Goal: Transaction & Acquisition: Download file/media

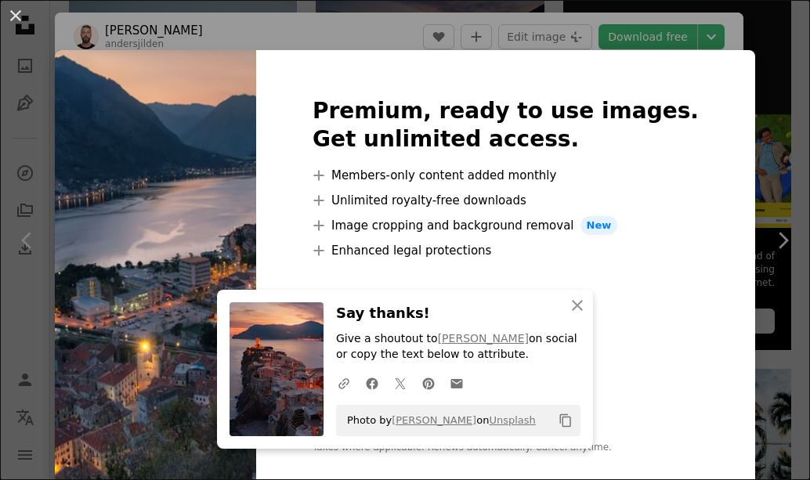
scroll to position [2732, 0]
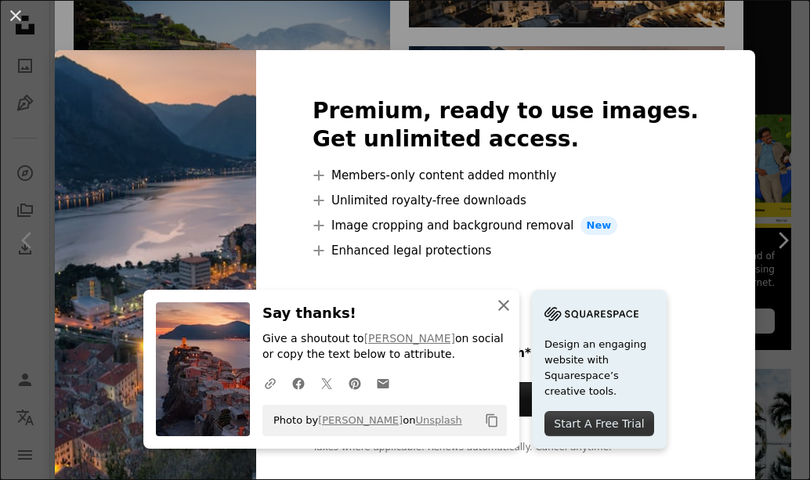
click at [507, 302] on icon "button" at bounding box center [503, 305] width 11 height 11
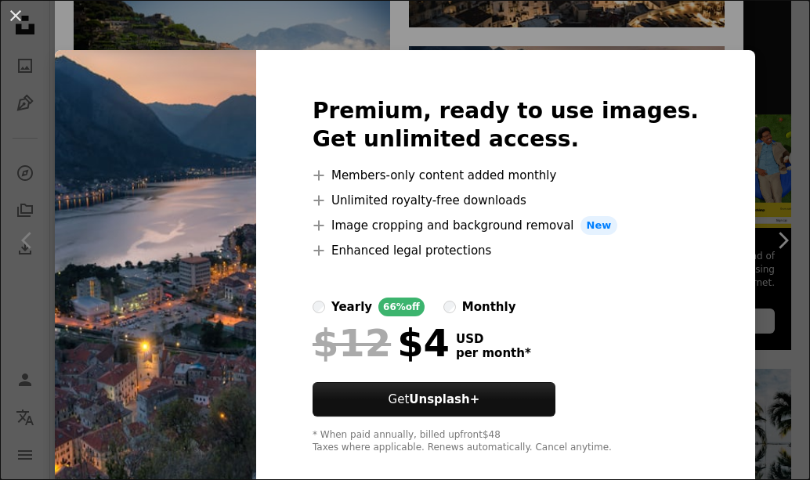
click at [351, 43] on div "An X shape Premium, ready to use images. Get unlimited access. A plus sign Memb…" at bounding box center [405, 240] width 810 height 480
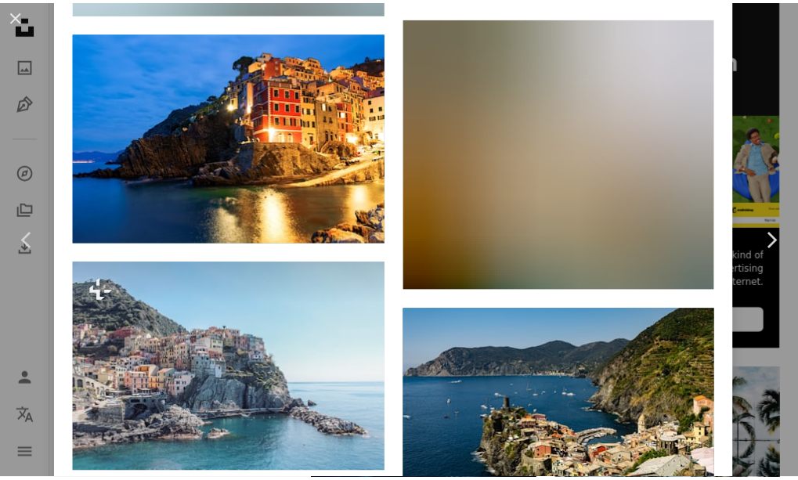
scroll to position [7031, 0]
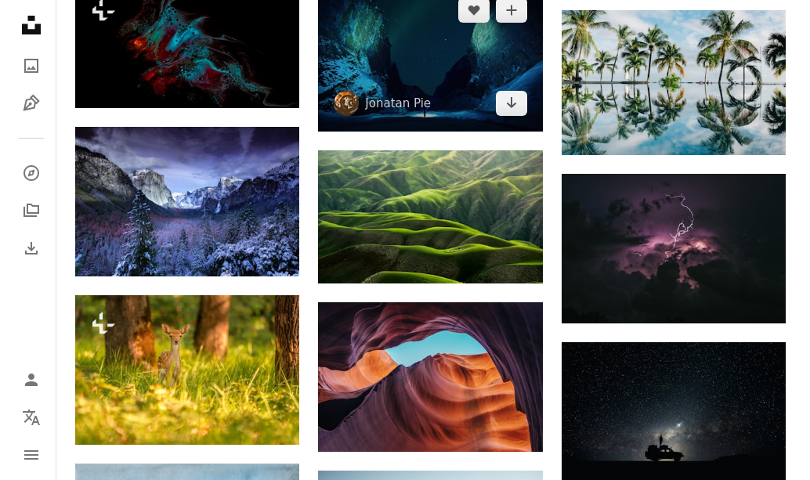
scroll to position [783, 0]
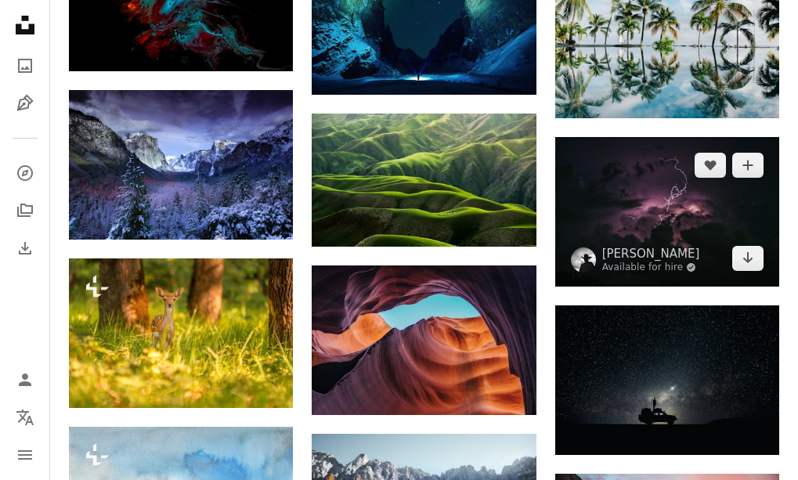
click at [642, 190] on img at bounding box center [667, 212] width 224 height 150
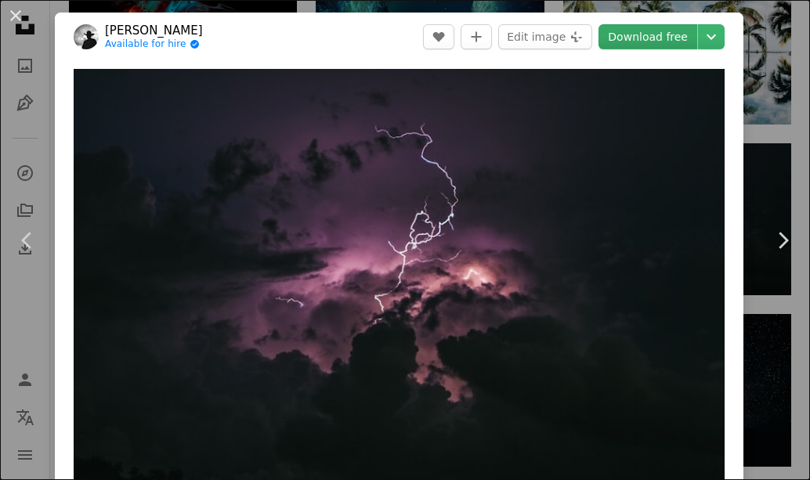
click at [641, 41] on link "Download free" at bounding box center [647, 36] width 99 height 25
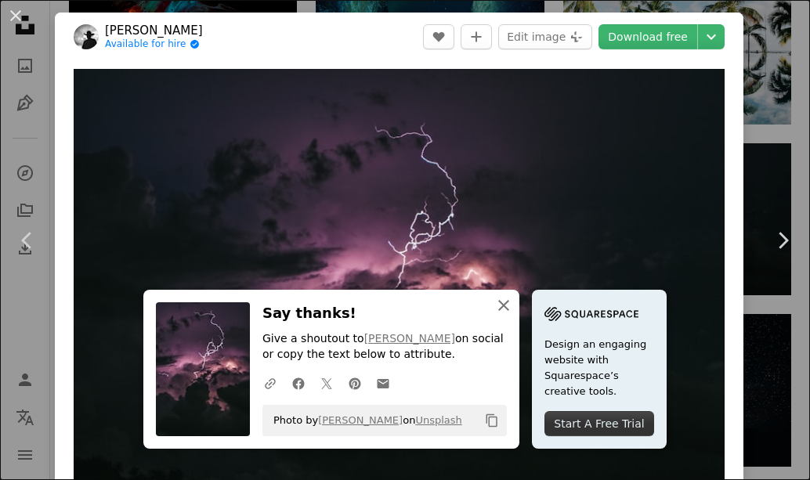
click at [507, 305] on icon "An X shape" at bounding box center [503, 305] width 19 height 19
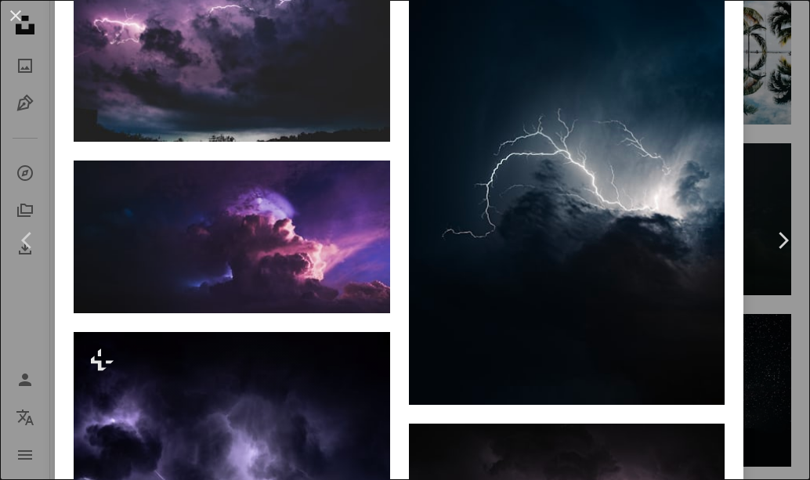
scroll to position [1175, 0]
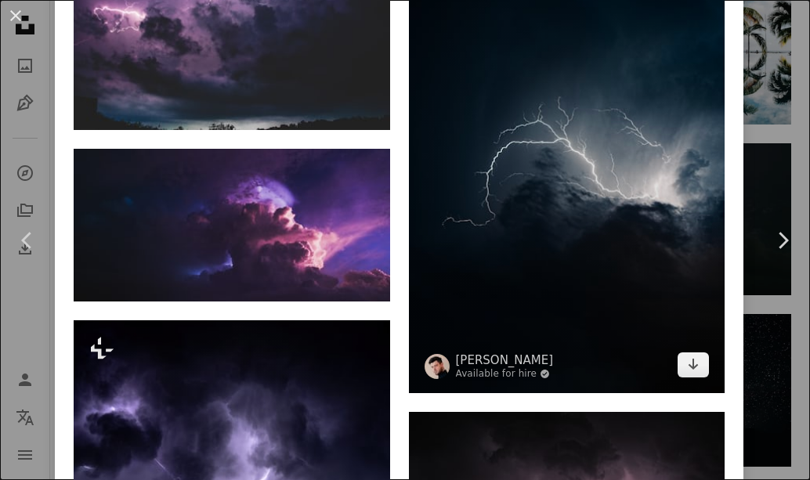
click at [512, 162] on img at bounding box center [567, 156] width 316 height 474
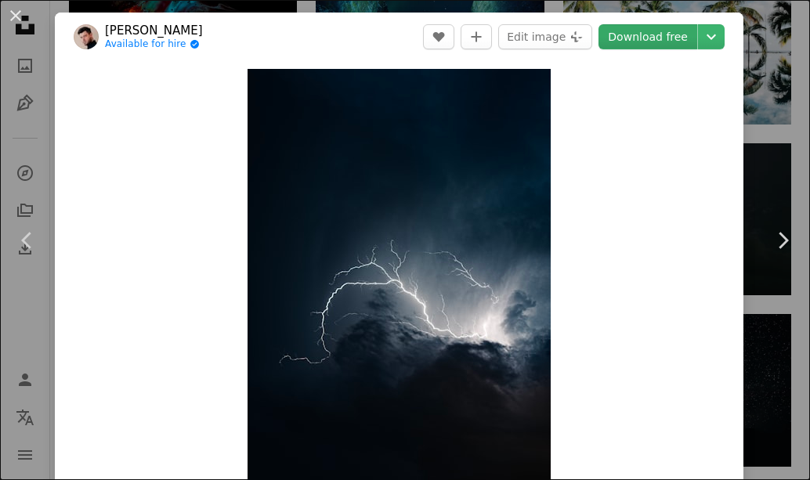
click at [605, 42] on link "Download free" at bounding box center [647, 36] width 99 height 25
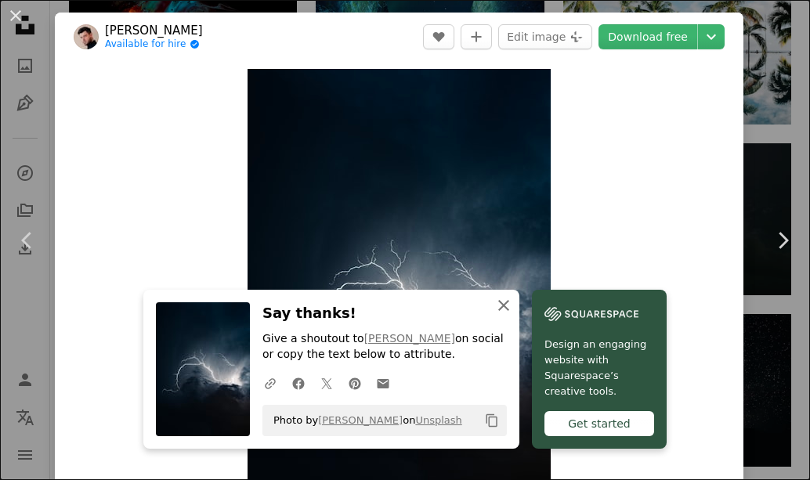
click at [504, 305] on icon "button" at bounding box center [503, 305] width 11 height 11
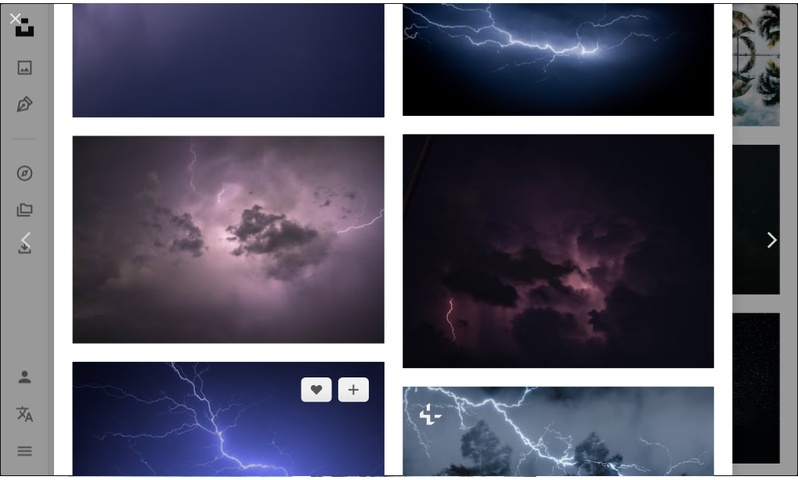
scroll to position [2976, 0]
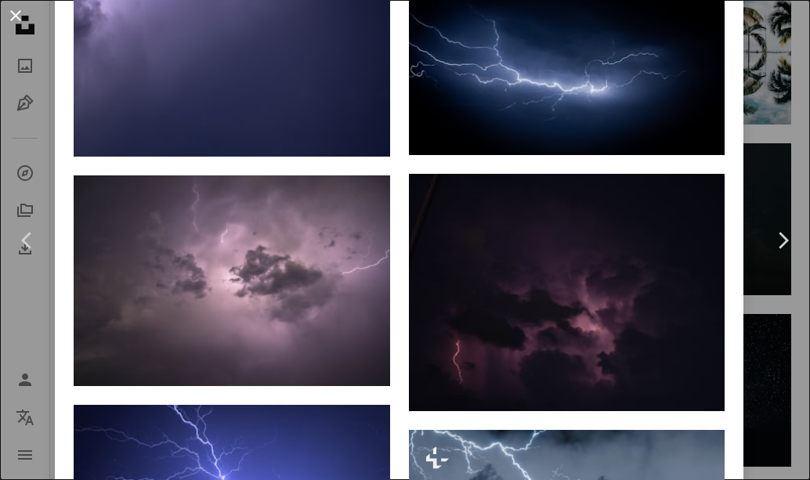
click at [20, 14] on button "An X shape" at bounding box center [15, 15] width 19 height 19
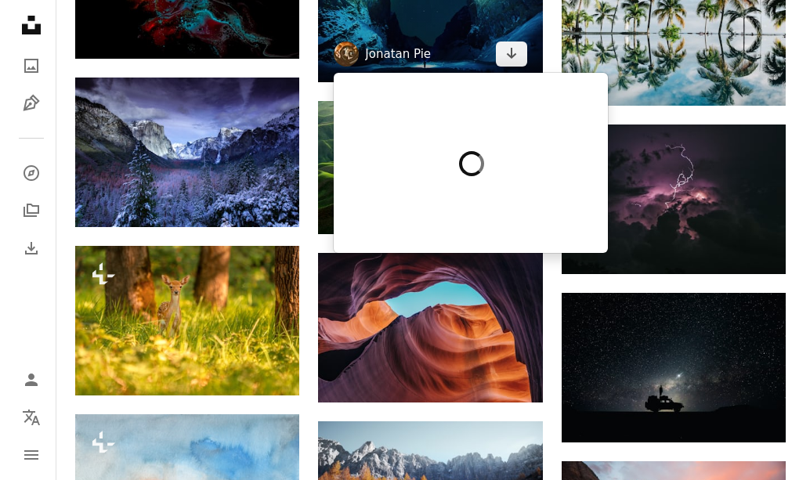
scroll to position [811, 0]
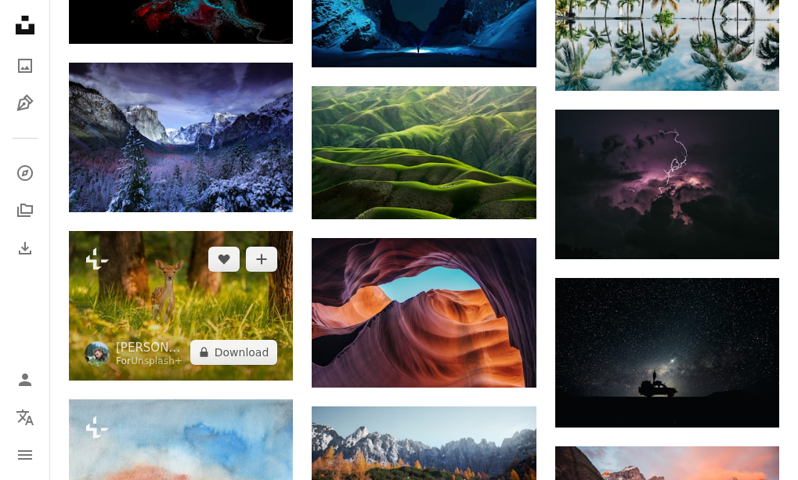
click at [219, 289] on img at bounding box center [181, 306] width 224 height 150
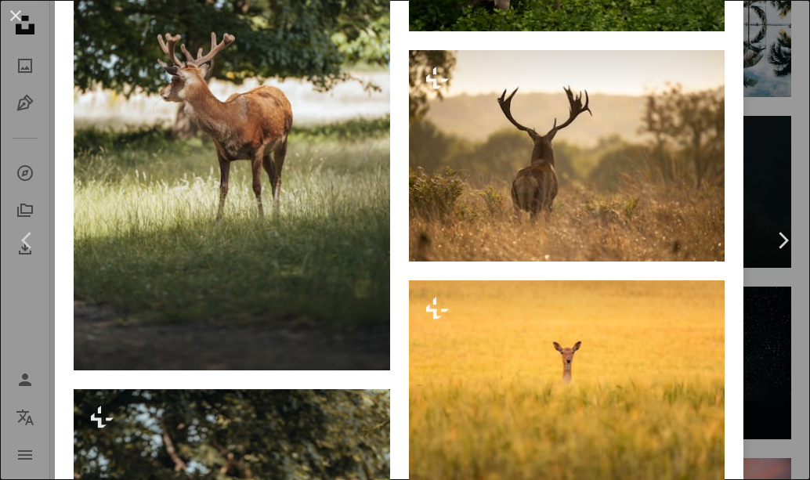
scroll to position [2653, 0]
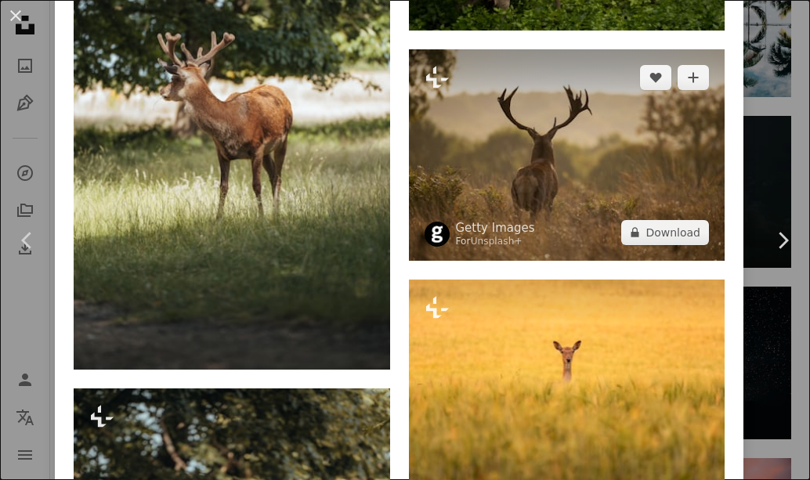
click at [451, 220] on span "Getty Images For Unsplash+" at bounding box center [480, 234] width 110 height 28
click at [563, 166] on img at bounding box center [567, 154] width 316 height 211
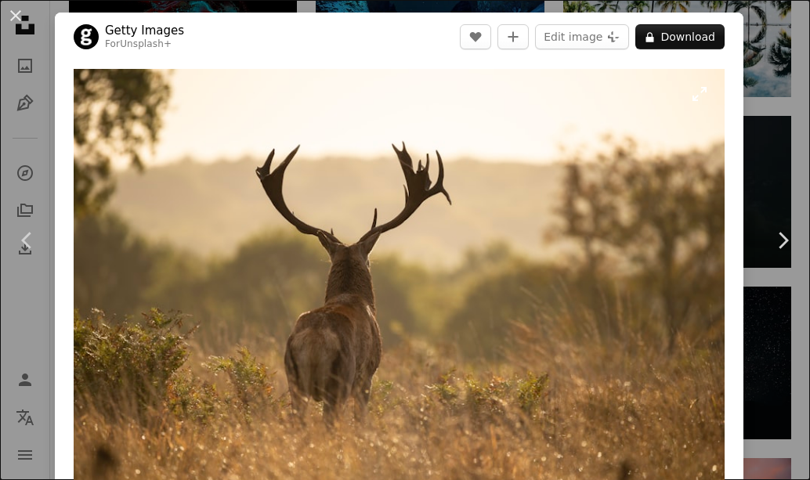
click at [291, 157] on img "Zoom in on this image" at bounding box center [399, 286] width 651 height 435
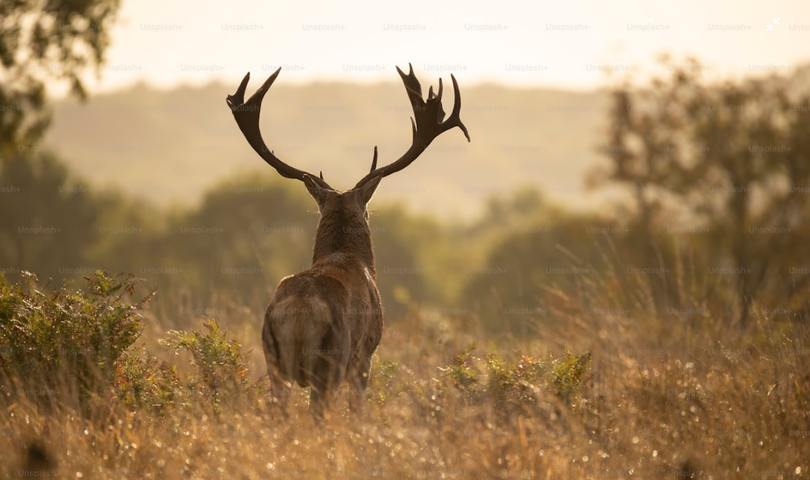
scroll to position [52, 0]
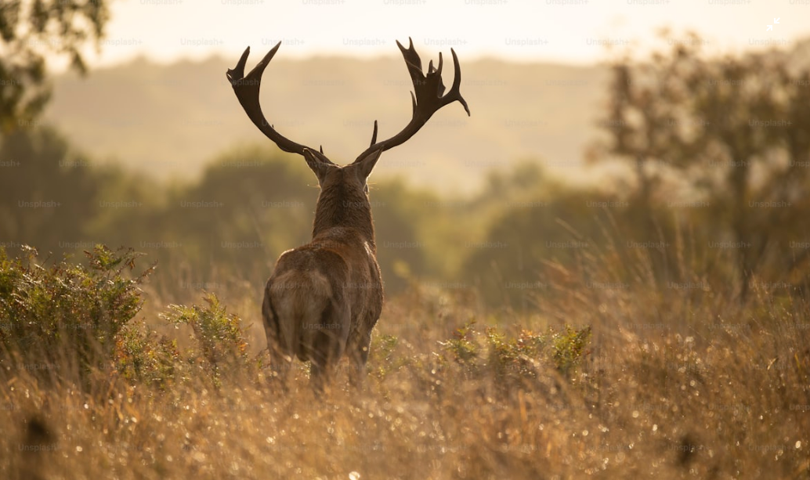
click at [493, 228] on img "Zoom out on this image" at bounding box center [404, 218] width 811 height 542
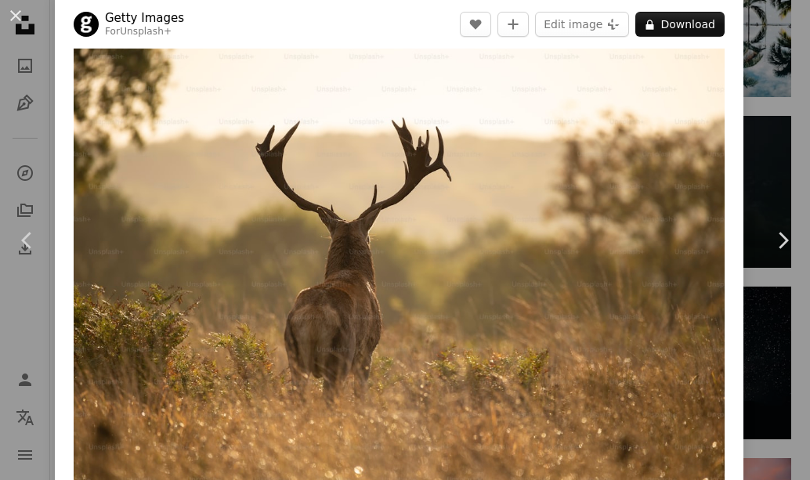
click at [493, 228] on img "Zoom in on this image" at bounding box center [399, 262] width 651 height 435
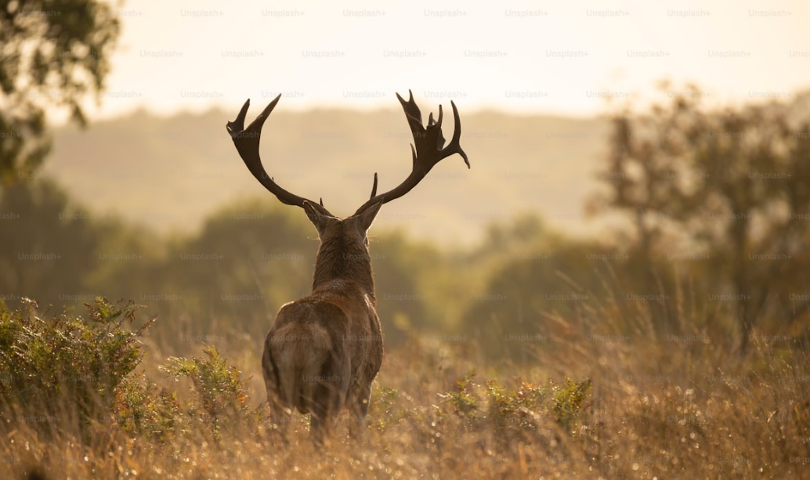
scroll to position [27, 0]
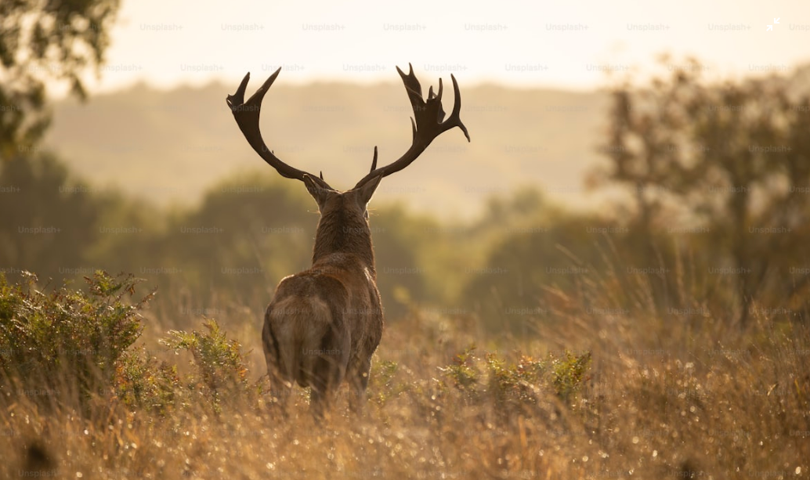
click at [493, 228] on img "Zoom out on this image" at bounding box center [404, 244] width 811 height 542
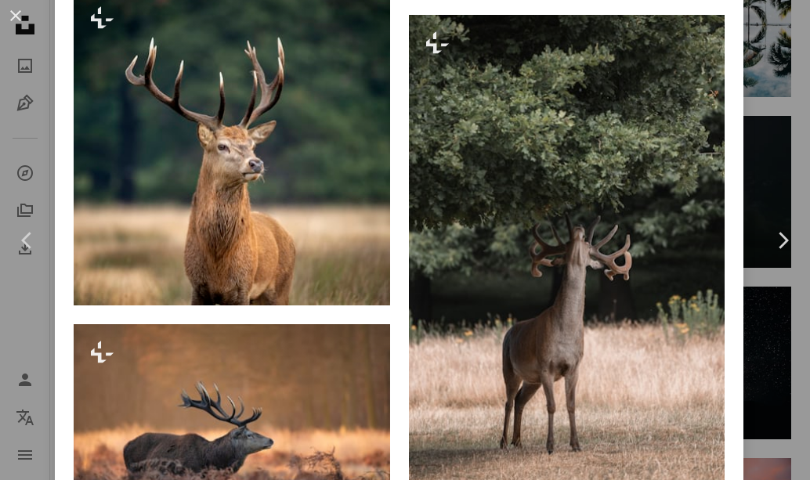
scroll to position [3626, 0]
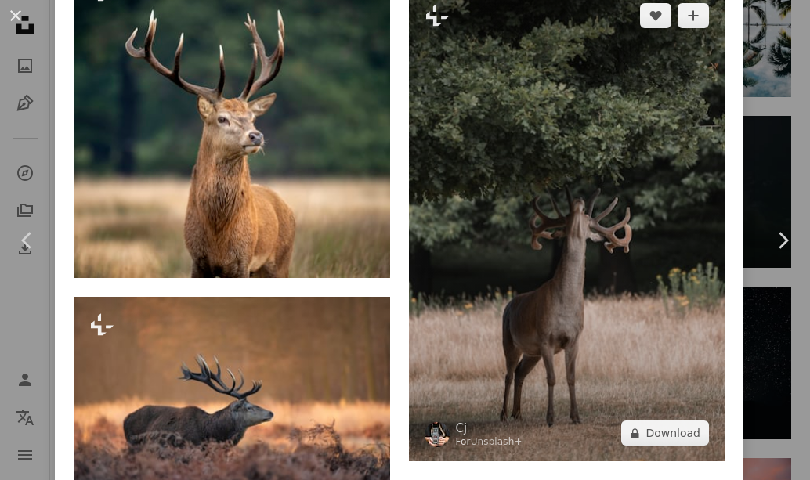
click at [493, 229] on img at bounding box center [567, 224] width 316 height 474
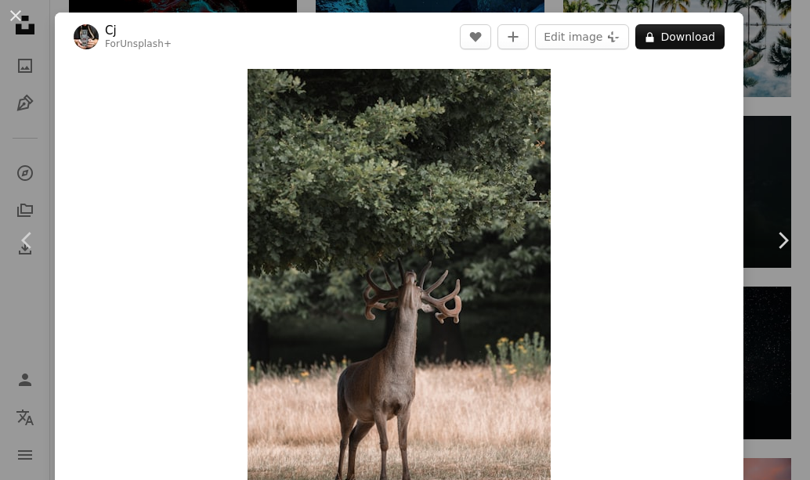
click at [195, 81] on div "Zoom in" at bounding box center [399, 296] width 688 height 470
click at [13, 13] on button "An X shape" at bounding box center [15, 15] width 19 height 19
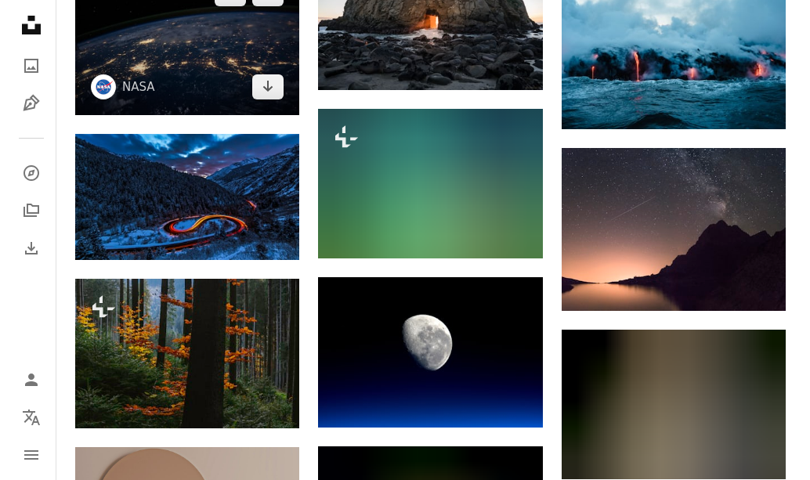
scroll to position [1594, 0]
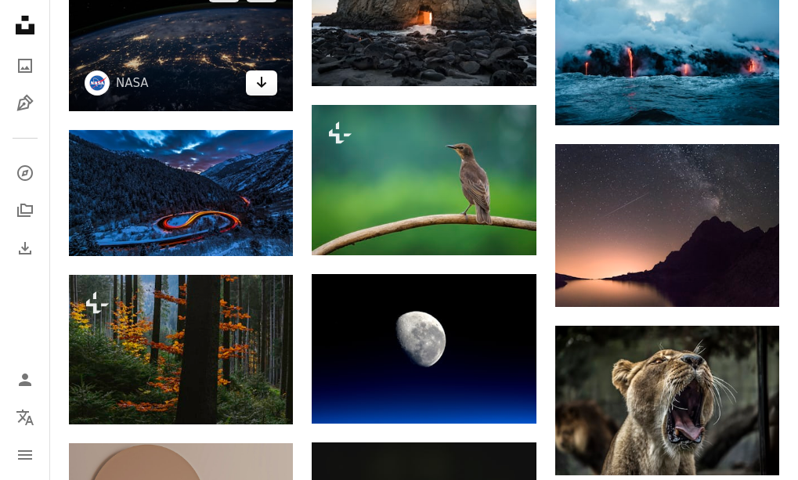
click at [248, 74] on link "Arrow pointing down" at bounding box center [261, 82] width 31 height 25
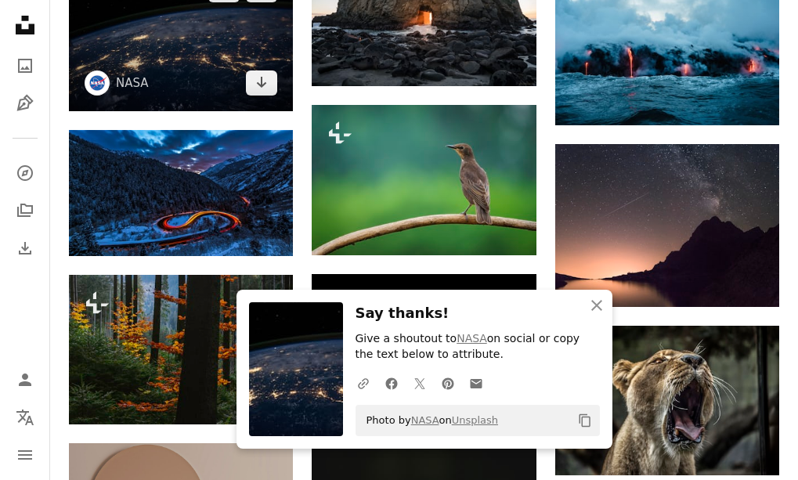
click at [225, 20] on img at bounding box center [181, 36] width 224 height 149
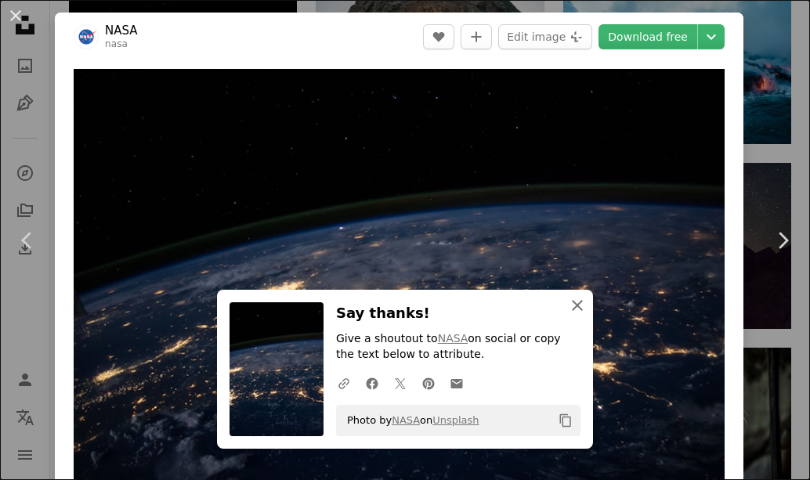
click at [585, 305] on icon "An X shape" at bounding box center [577, 305] width 19 height 19
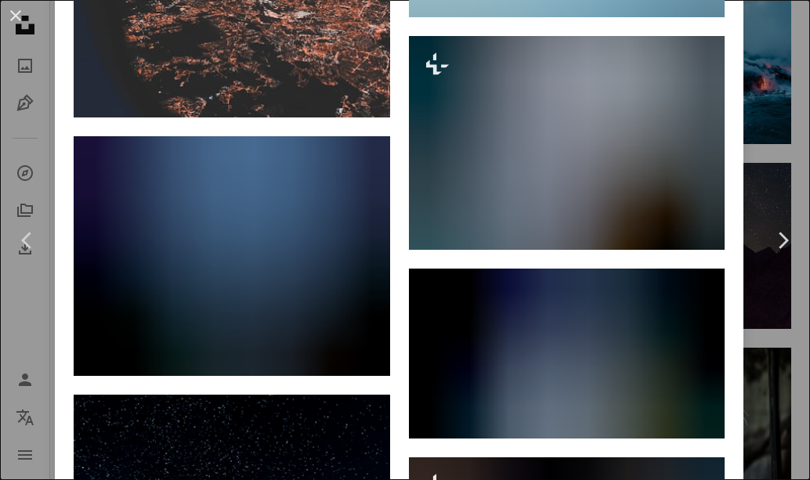
scroll to position [3916, 0]
